Goal: Information Seeking & Learning: Learn about a topic

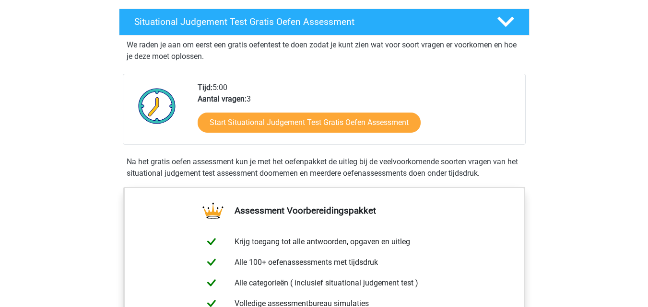
scroll to position [144, 0]
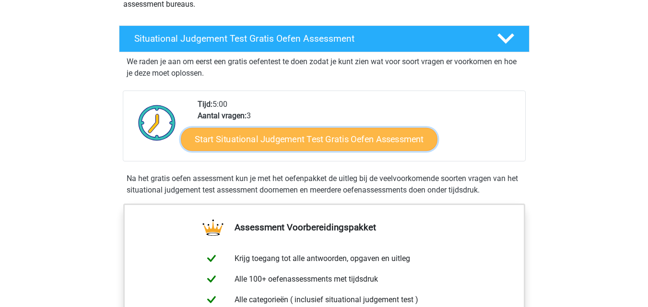
click at [273, 143] on link "Start Situational Judgement Test Gratis Oefen Assessment" at bounding box center [309, 139] width 256 height 23
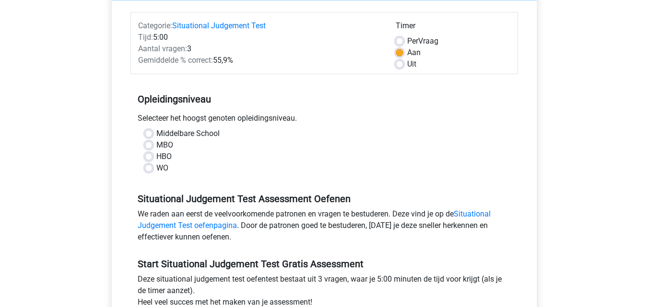
scroll to position [96, 0]
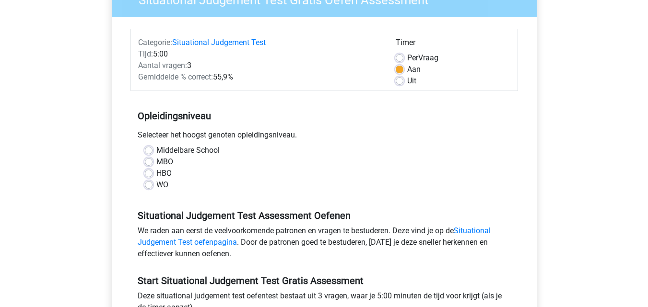
click at [156, 185] on label "WO" at bounding box center [162, 185] width 12 height 12
click at [148, 185] on input "WO" at bounding box center [149, 184] width 8 height 10
radio input "true"
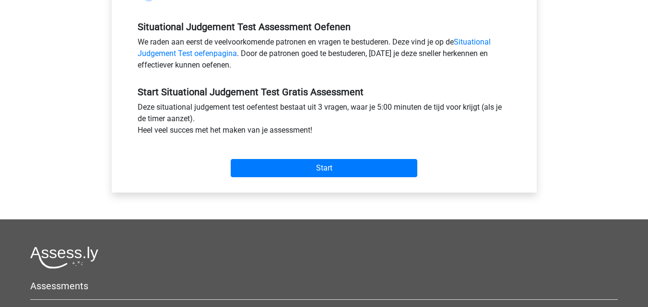
scroll to position [288, 0]
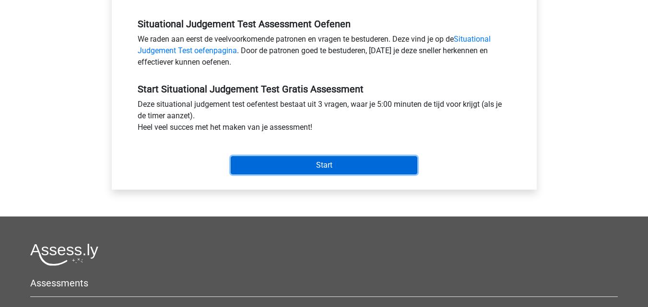
click at [317, 166] on input "Start" at bounding box center [324, 165] width 186 height 18
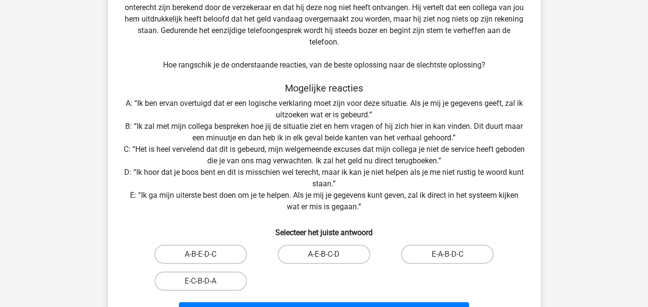
scroll to position [144, 0]
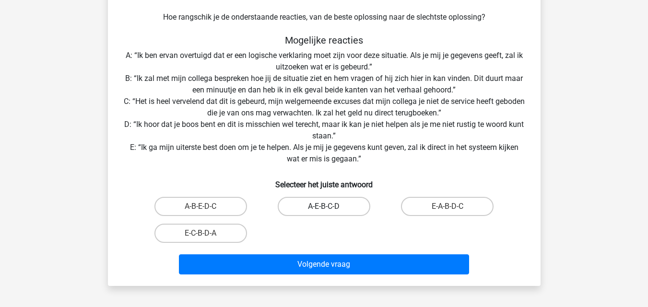
click at [326, 205] on label "A-E-B-C-D" at bounding box center [324, 206] width 93 height 19
click at [326, 207] on input "A-E-B-C-D" at bounding box center [327, 210] width 6 height 6
radio input "true"
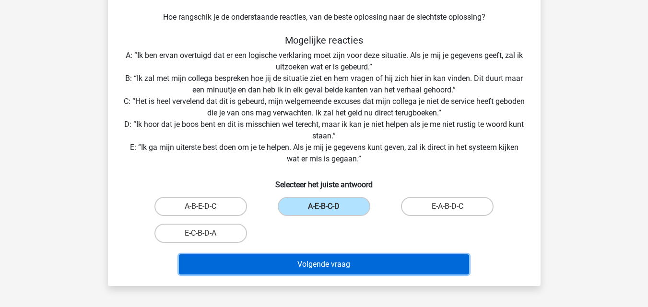
click at [333, 266] on button "Volgende vraag" at bounding box center [324, 265] width 290 height 20
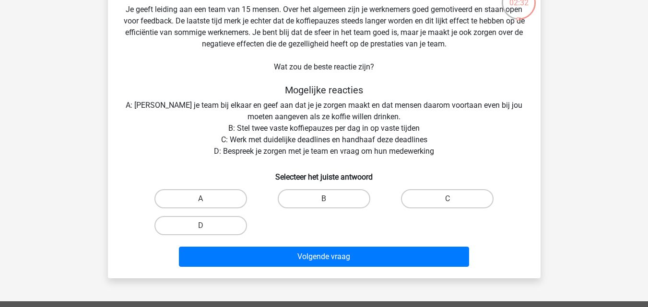
scroll to position [48, 0]
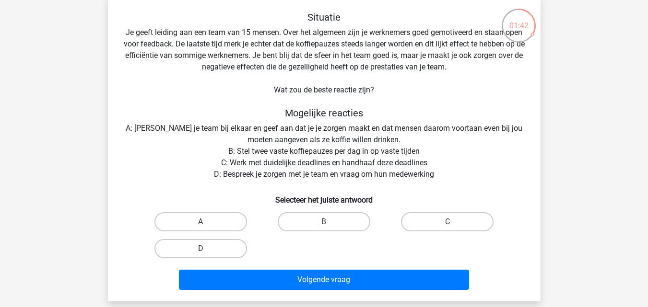
click at [211, 252] on label "D" at bounding box center [200, 248] width 93 height 19
click at [207, 252] on input "D" at bounding box center [203, 252] width 6 height 6
radio input "true"
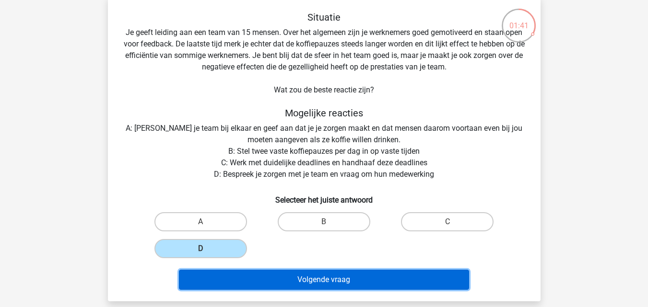
click at [317, 280] on button "Volgende vraag" at bounding box center [324, 280] width 290 height 20
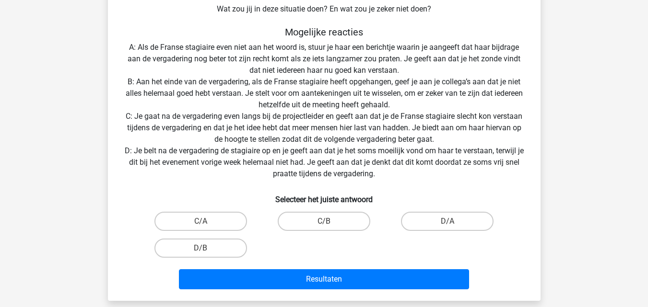
scroll to position [192, 0]
